Goal: Information Seeking & Learning: Learn about a topic

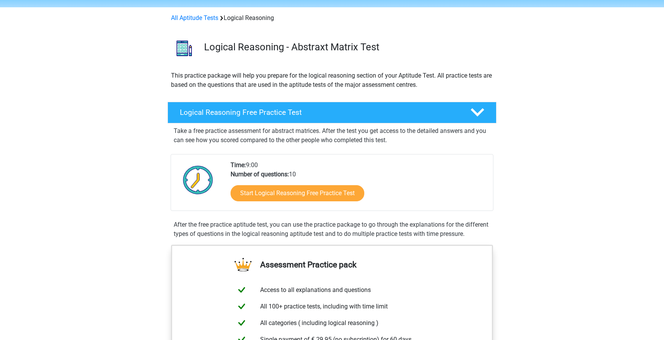
scroll to position [24, 0]
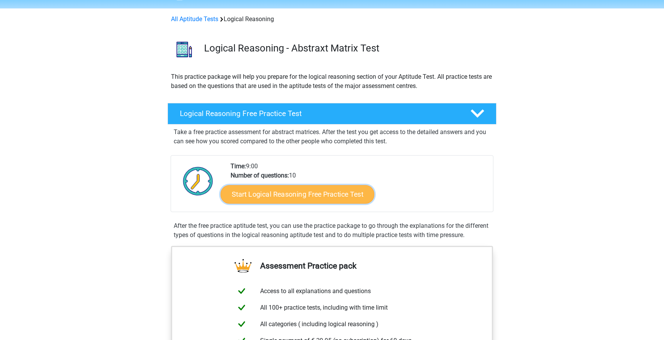
click at [314, 196] on link "Start Logical Reasoning Free Practice Test" at bounding box center [298, 194] width 154 height 18
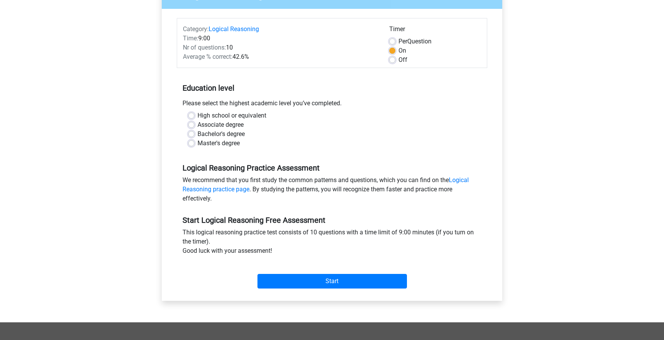
scroll to position [83, 0]
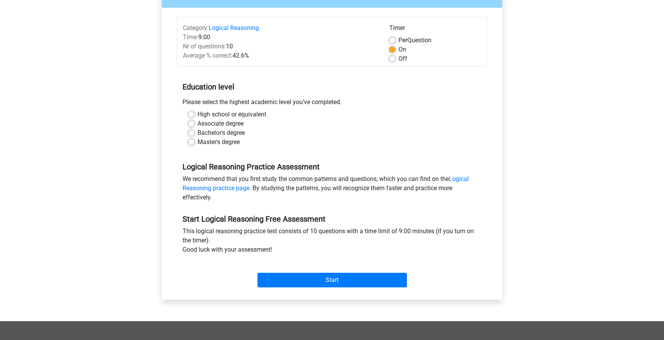
click at [197, 144] on label "Master's degree" at bounding box center [218, 142] width 42 height 9
click at [191, 144] on input "Master's degree" at bounding box center [191, 142] width 6 height 8
radio input "true"
click at [338, 282] on input "Start" at bounding box center [331, 280] width 149 height 15
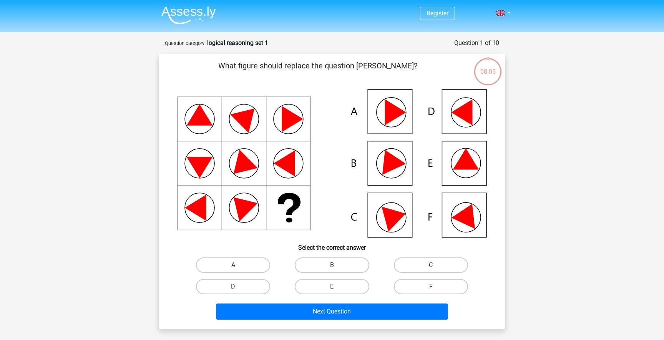
click at [343, 286] on label "E" at bounding box center [332, 286] width 74 height 15
click at [337, 287] on input "E" at bounding box center [334, 289] width 5 height 5
radio input "true"
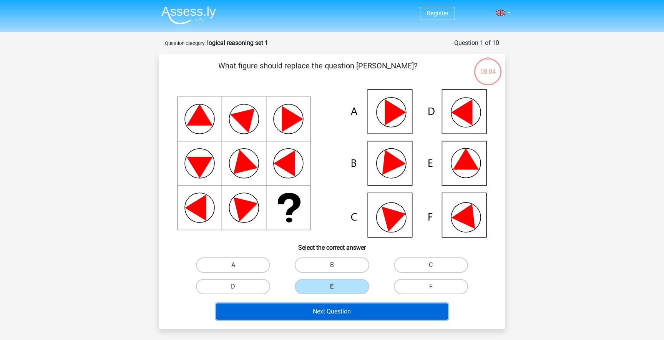
click at [346, 312] on button "Next Question" at bounding box center [332, 312] width 232 height 16
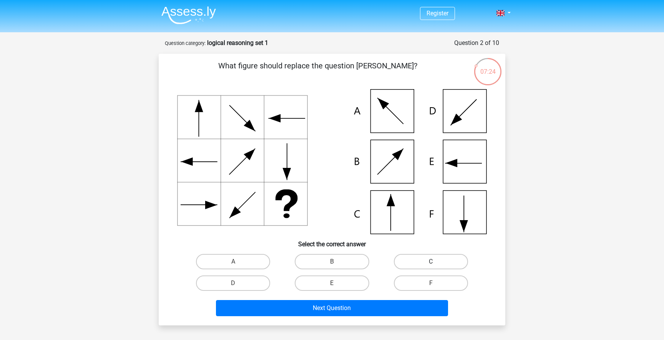
click at [429, 261] on label "C" at bounding box center [431, 261] width 74 height 15
click at [431, 262] on input "C" at bounding box center [433, 264] width 5 height 5
radio input "true"
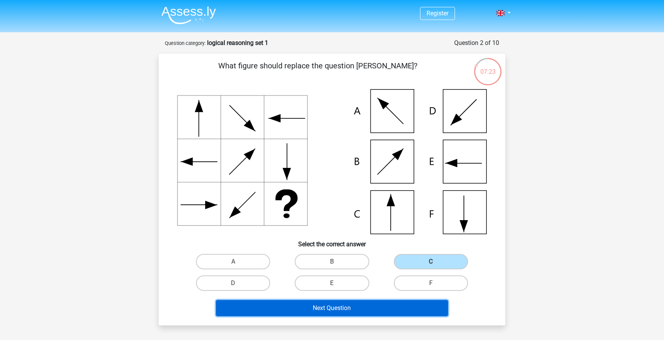
click at [373, 306] on button "Next Question" at bounding box center [332, 308] width 232 height 16
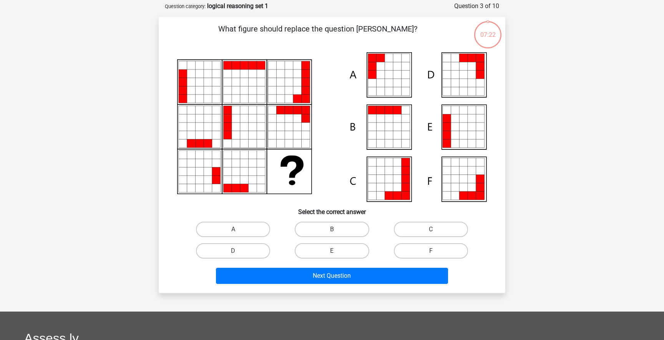
scroll to position [38, 0]
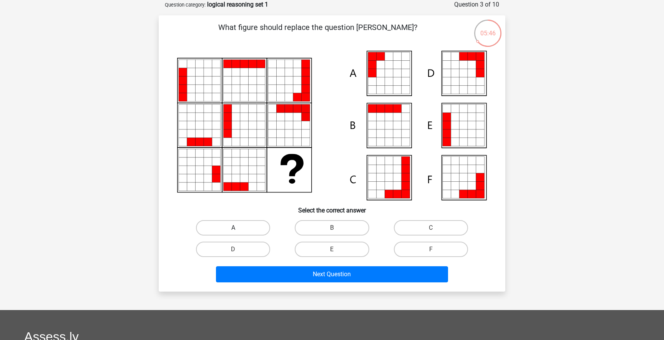
click at [219, 232] on label "A" at bounding box center [233, 227] width 74 height 15
click at [233, 232] on input "A" at bounding box center [235, 230] width 5 height 5
radio input "true"
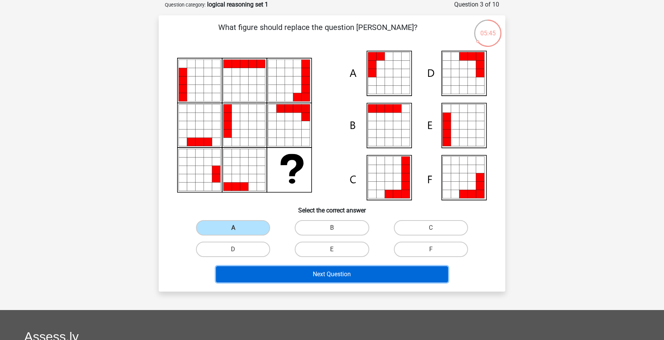
click at [305, 274] on button "Next Question" at bounding box center [332, 274] width 232 height 16
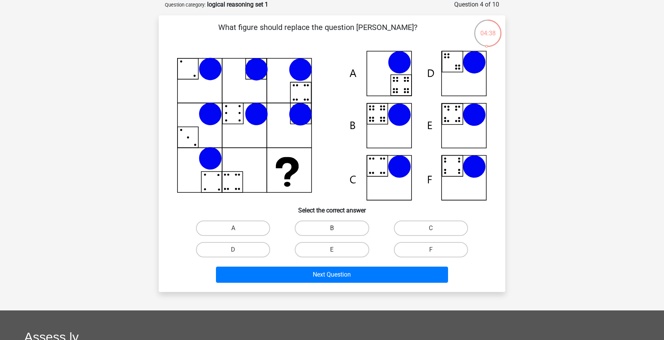
click at [321, 230] on label "B" at bounding box center [332, 228] width 74 height 15
click at [332, 230] on input "B" at bounding box center [334, 230] width 5 height 5
radio input "true"
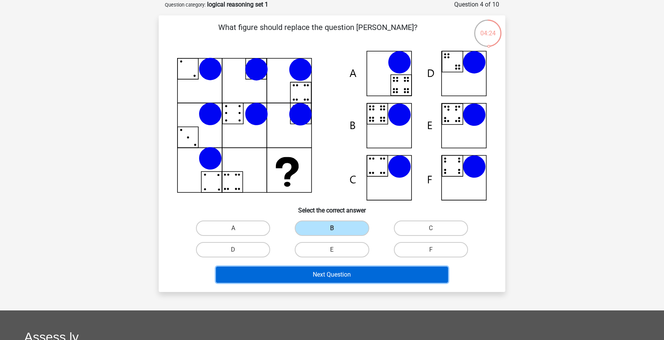
click at [347, 277] on button "Next Question" at bounding box center [332, 275] width 232 height 16
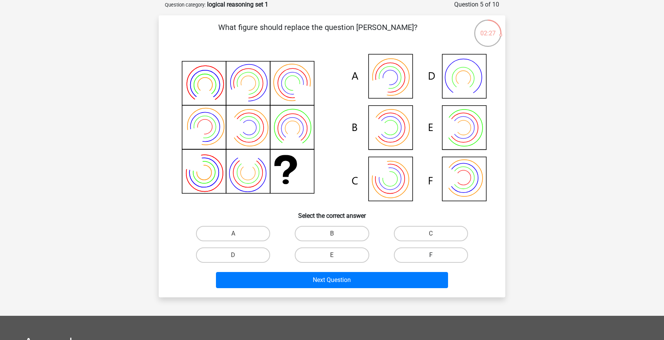
click at [427, 257] on label "F" at bounding box center [431, 254] width 74 height 15
click at [431, 257] on input "F" at bounding box center [433, 257] width 5 height 5
radio input "true"
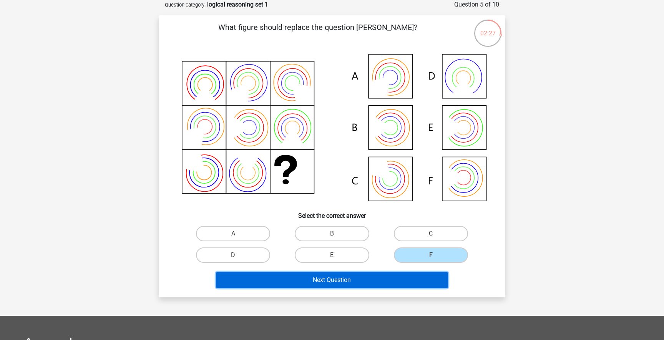
click at [397, 283] on button "Next Question" at bounding box center [332, 280] width 232 height 16
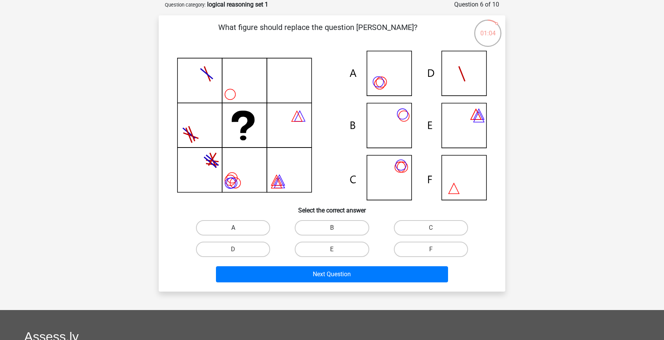
click at [255, 226] on label "A" at bounding box center [233, 227] width 74 height 15
click at [238, 228] on input "A" at bounding box center [235, 230] width 5 height 5
radio input "true"
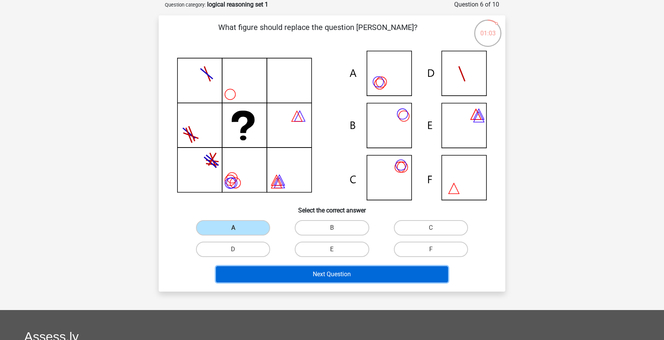
click at [318, 275] on button "Next Question" at bounding box center [332, 274] width 232 height 16
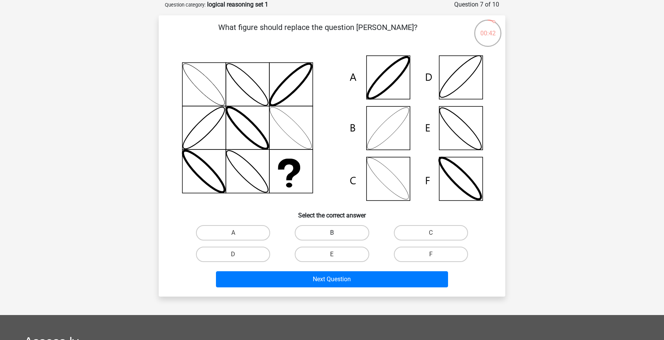
click at [329, 233] on label "B" at bounding box center [332, 232] width 74 height 15
click at [332, 233] on input "B" at bounding box center [334, 235] width 5 height 5
radio input "true"
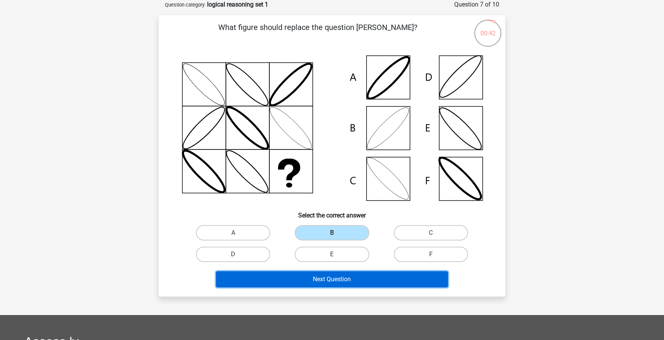
click at [352, 285] on button "Next Question" at bounding box center [332, 279] width 232 height 16
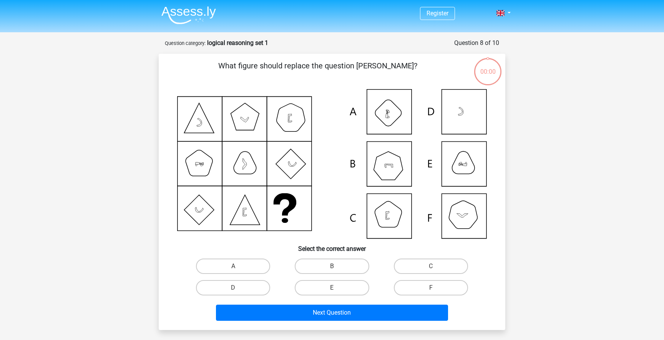
scroll to position [38, 0]
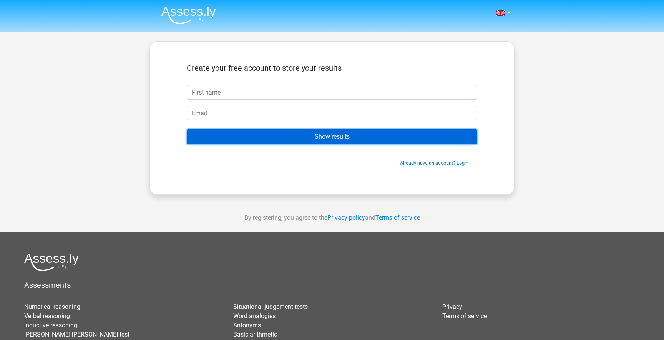
click at [330, 141] on input "Show results" at bounding box center [332, 136] width 290 height 15
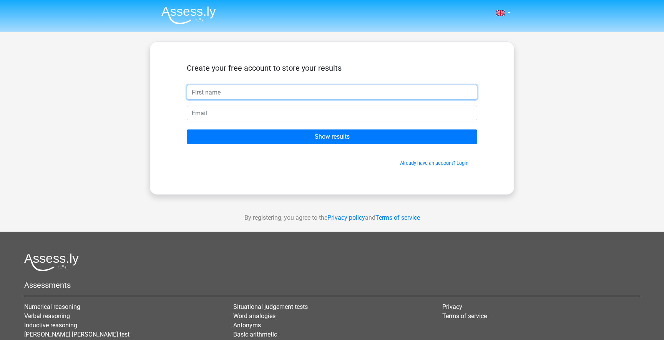
click at [273, 93] on input "text" at bounding box center [332, 92] width 290 height 15
type input "הקררםמןלש"
click at [273, 90] on input "הקררםמןלש" at bounding box center [332, 92] width 290 height 15
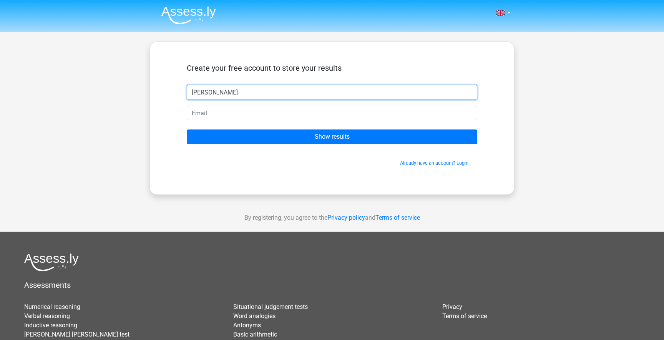
type input "[PERSON_NAME]"
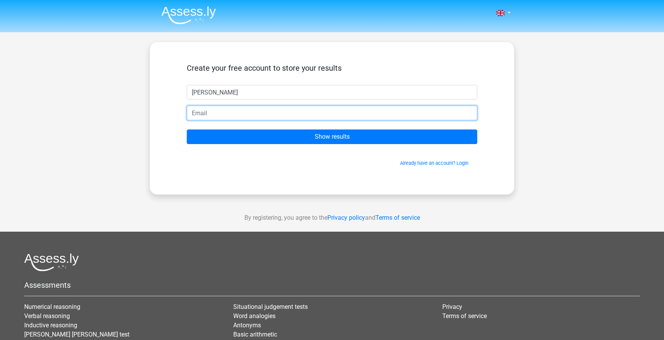
click at [433, 116] on input "email" at bounding box center [332, 113] width 290 height 15
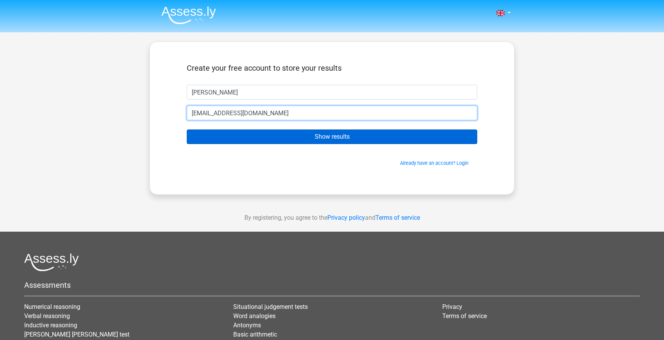
type input "[EMAIL_ADDRESS][DOMAIN_NAME]"
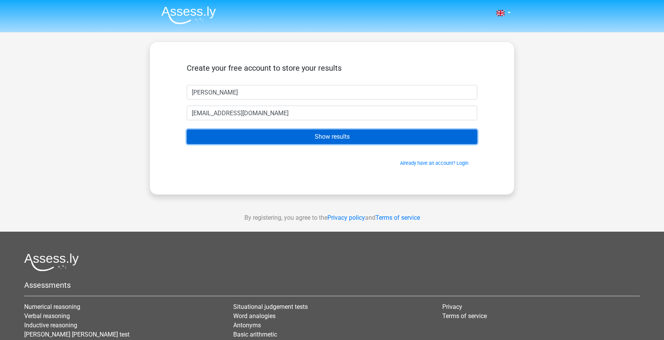
click at [384, 134] on input "Show results" at bounding box center [332, 136] width 290 height 15
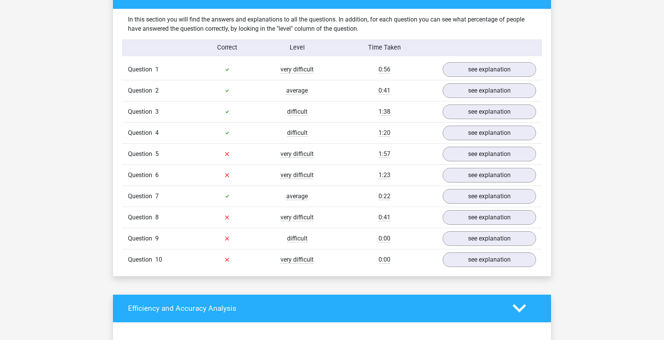
scroll to position [600, 0]
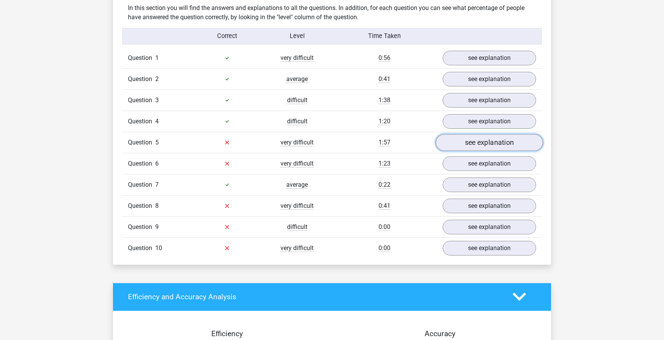
click at [461, 139] on link "see explanation" at bounding box center [489, 142] width 107 height 17
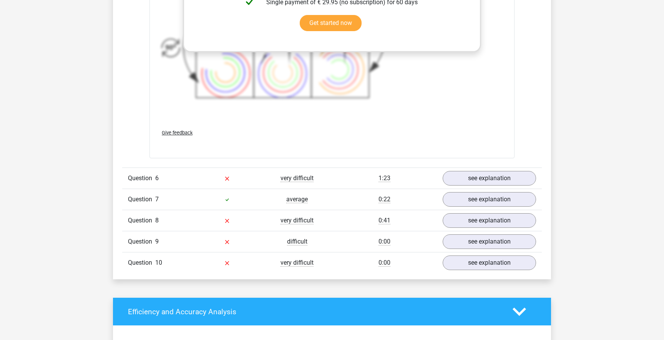
scroll to position [1152, 0]
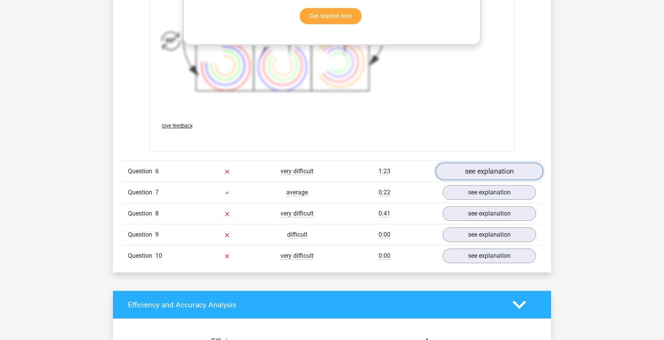
click at [465, 173] on link "see explanation" at bounding box center [489, 171] width 107 height 17
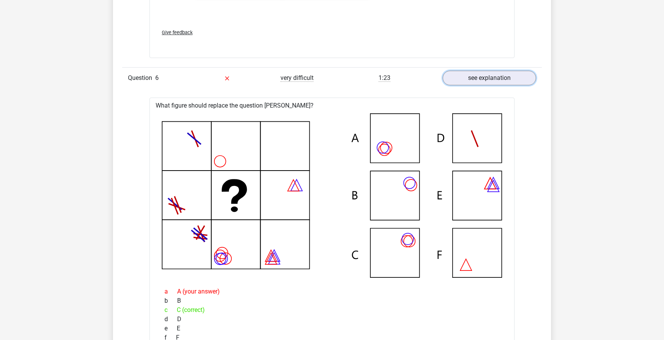
scroll to position [1244, 0]
click at [493, 78] on link "see explanation" at bounding box center [489, 78] width 107 height 17
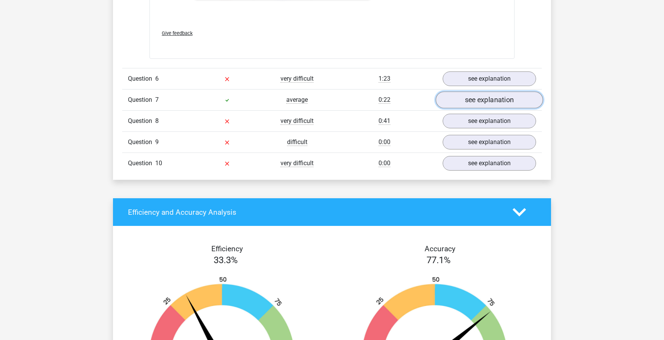
click at [472, 103] on link "see explanation" at bounding box center [489, 99] width 107 height 17
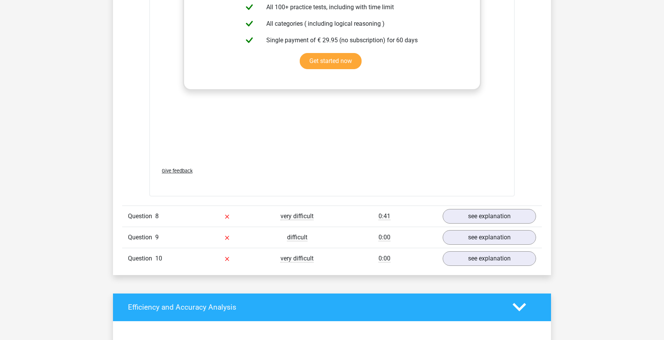
scroll to position [1716, 0]
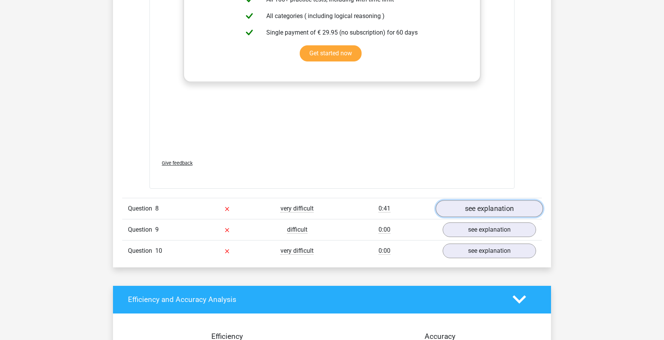
click at [460, 211] on link "see explanation" at bounding box center [489, 208] width 107 height 17
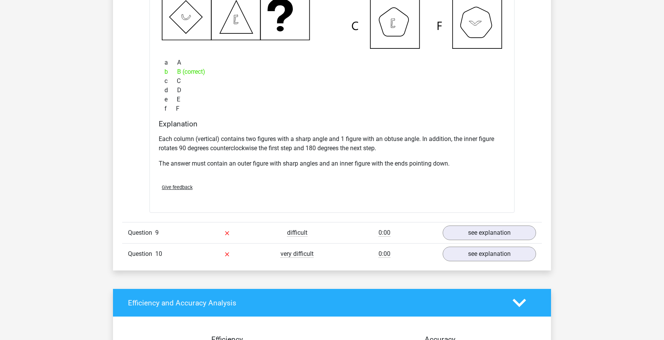
scroll to position [2076, 0]
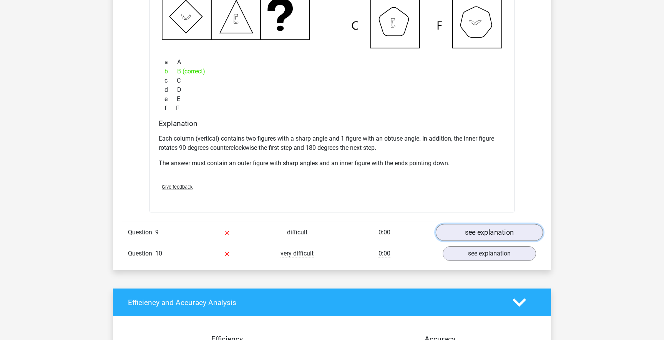
click at [468, 231] on link "see explanation" at bounding box center [489, 232] width 107 height 17
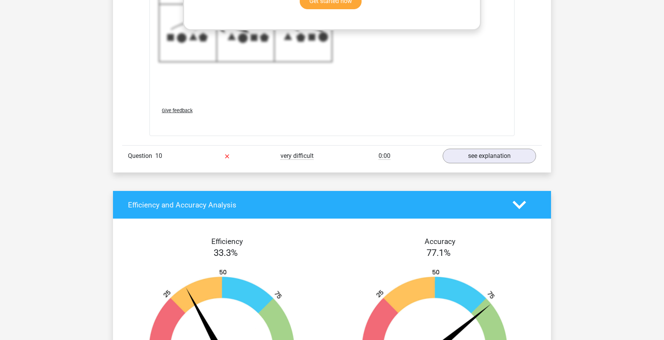
scroll to position [2730, 0]
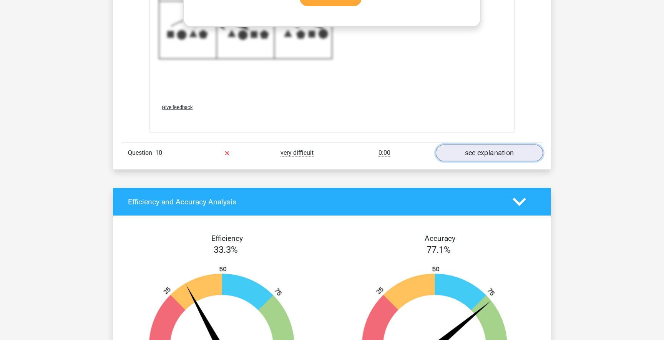
click at [464, 151] on link "see explanation" at bounding box center [489, 153] width 107 height 17
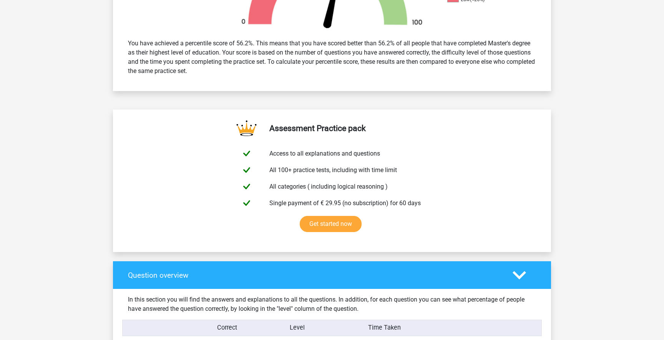
scroll to position [0, 0]
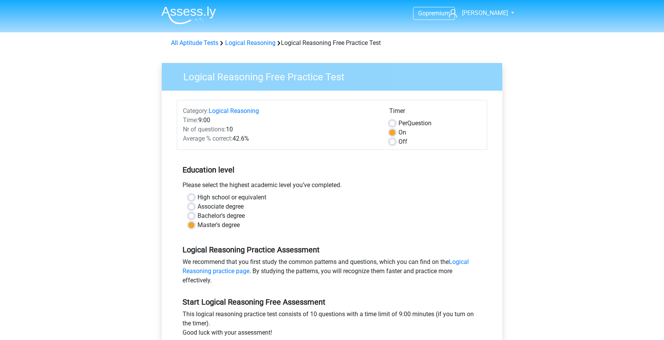
scroll to position [83, 0]
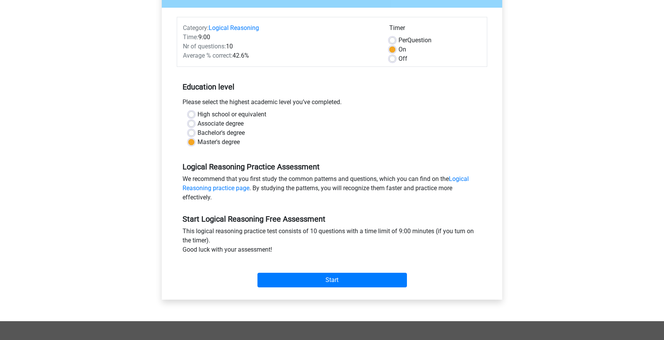
click at [197, 115] on label "High school or equivalent" at bounding box center [231, 114] width 69 height 9
click at [194, 115] on input "High school or equivalent" at bounding box center [191, 114] width 6 height 8
radio input "true"
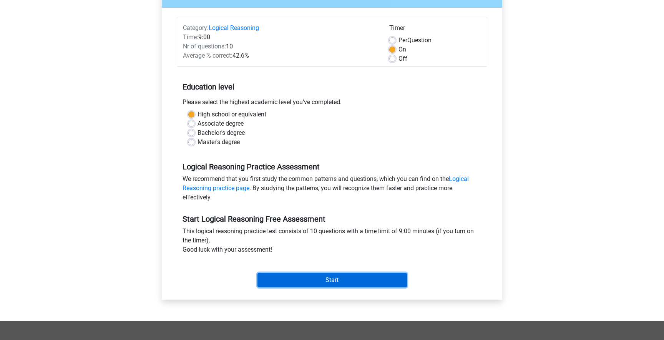
click at [331, 287] on input "Start" at bounding box center [331, 280] width 149 height 15
